Goal: Check status

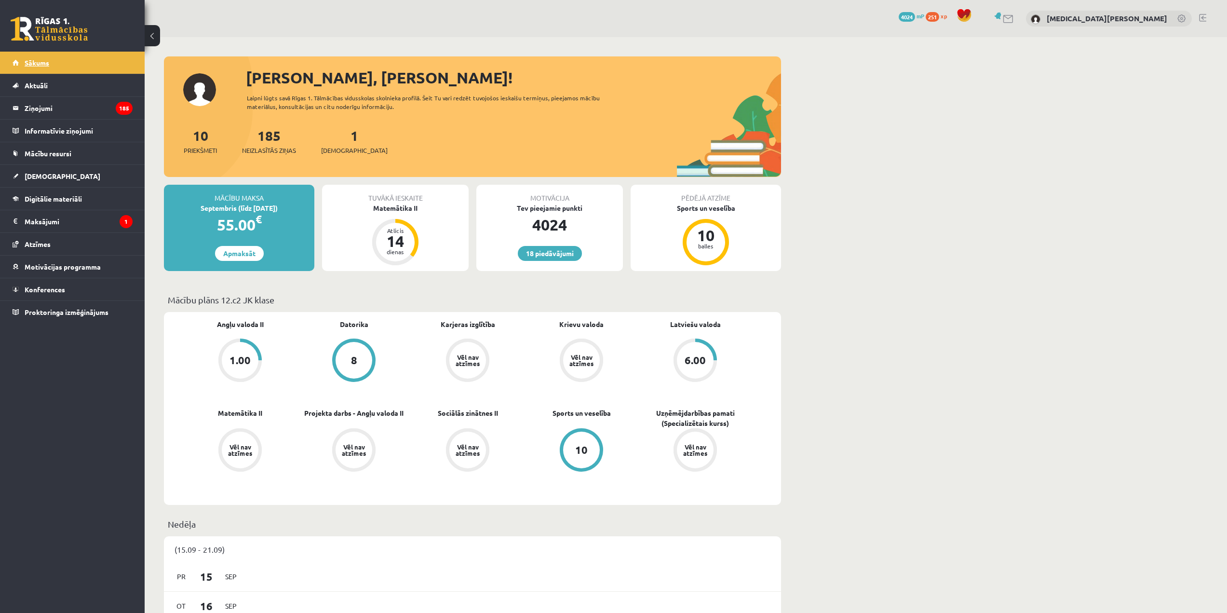
click at [68, 62] on link "Sākums" at bounding box center [73, 63] width 120 height 22
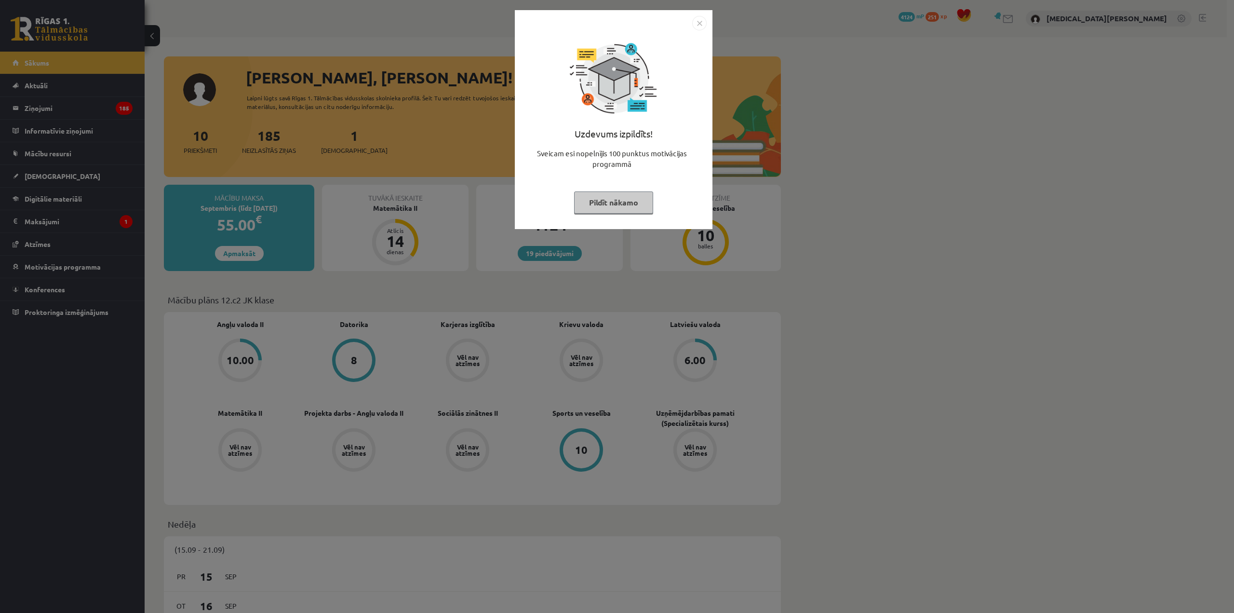
click at [605, 191] on button "Pildīt nākamo" at bounding box center [613, 202] width 79 height 22
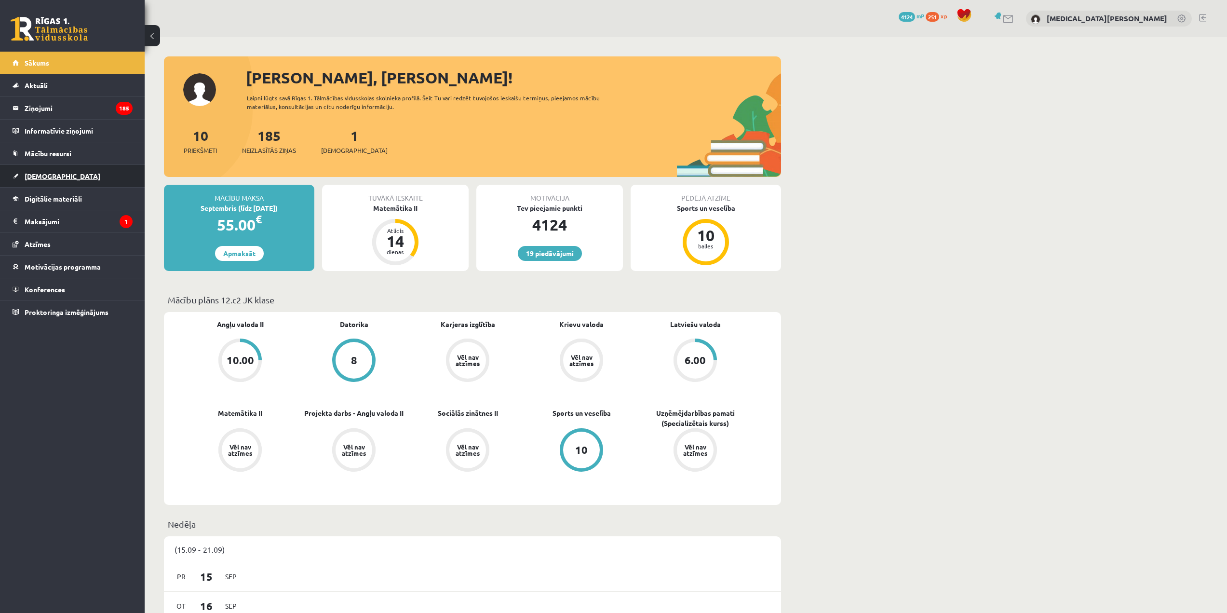
click at [83, 178] on link "[DEMOGRAPHIC_DATA]" at bounding box center [73, 176] width 120 height 22
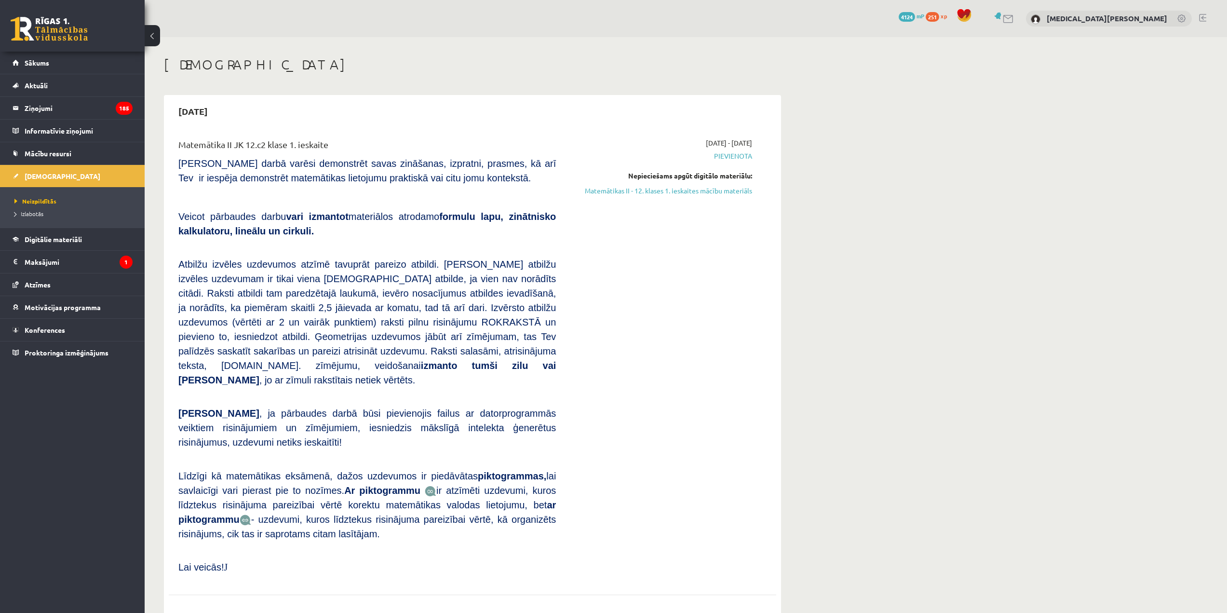
click at [39, 208] on li "Izlabotās" at bounding box center [74, 213] width 121 height 13
click at [36, 213] on span "Izlabotās" at bounding box center [31, 214] width 34 height 8
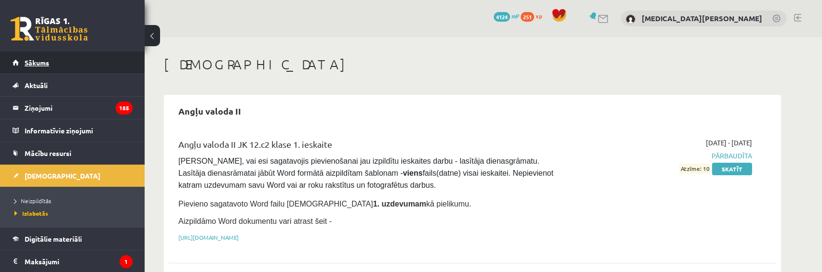
click at [63, 67] on link "Sākums" at bounding box center [73, 63] width 120 height 22
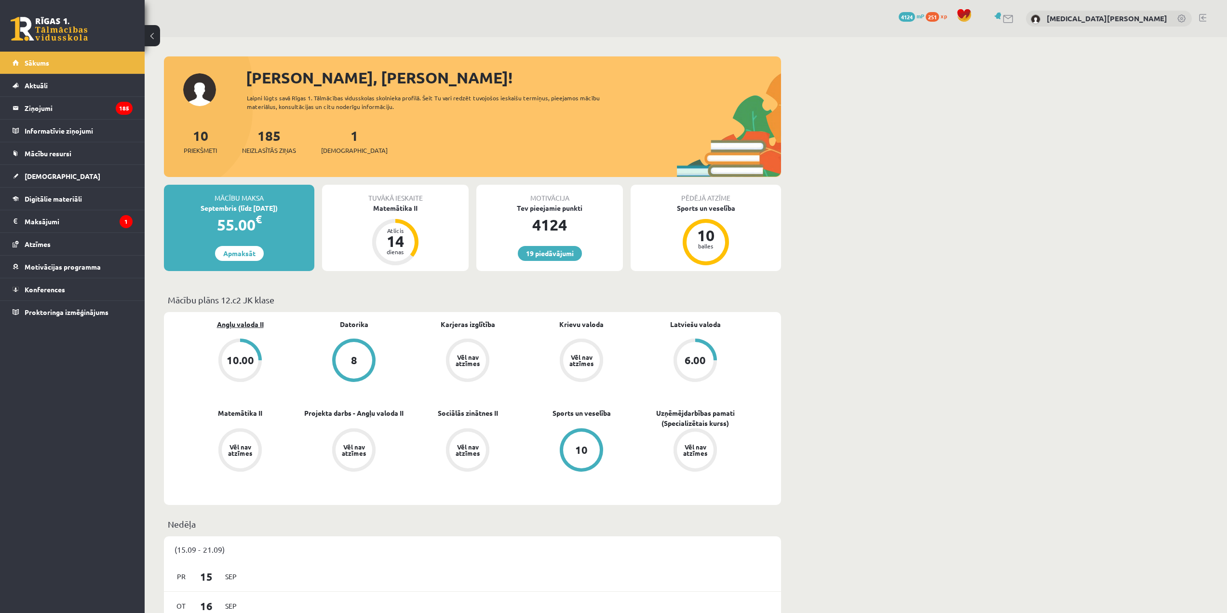
click at [237, 272] on link "Angļu valoda II" at bounding box center [240, 324] width 47 height 10
